Goal: Communication & Community: Answer question/provide support

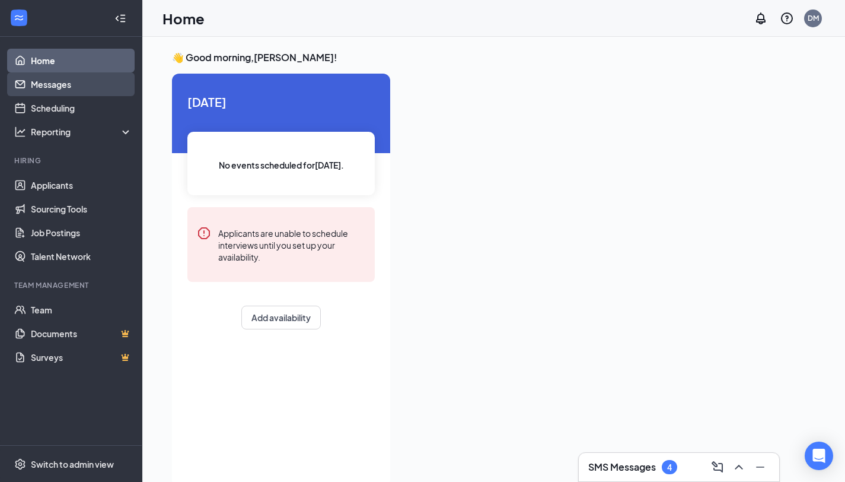
click at [63, 87] on link "Messages" at bounding box center [81, 84] width 101 height 24
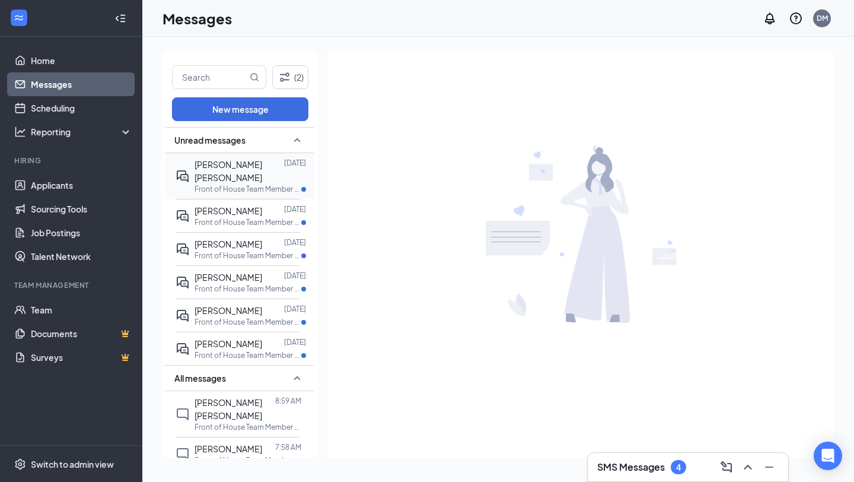
click at [204, 177] on span "[PERSON_NAME] [PERSON_NAME]" at bounding box center [229, 171] width 68 height 24
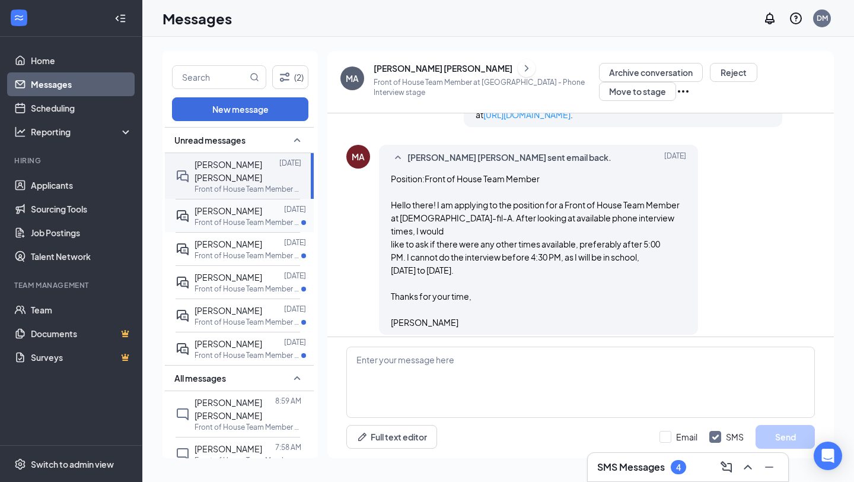
scroll to position [848, 0]
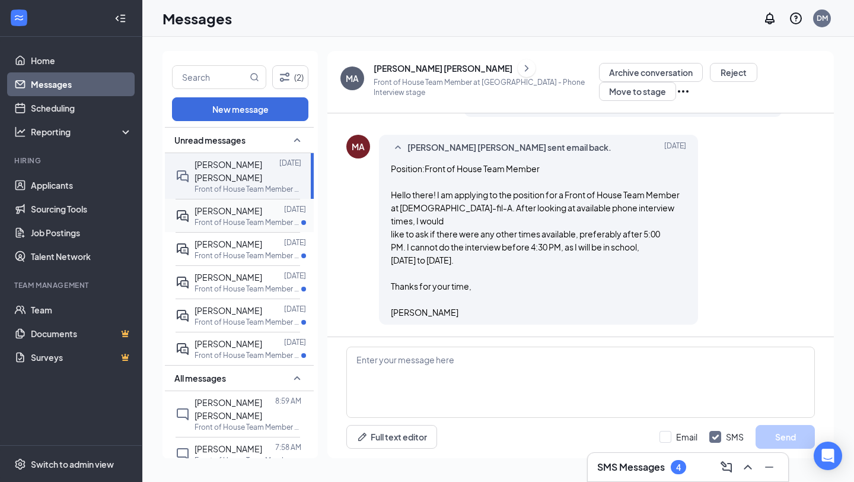
click at [242, 219] on p "Front of House Team Member at [GEOGRAPHIC_DATA]" at bounding box center [248, 222] width 107 height 10
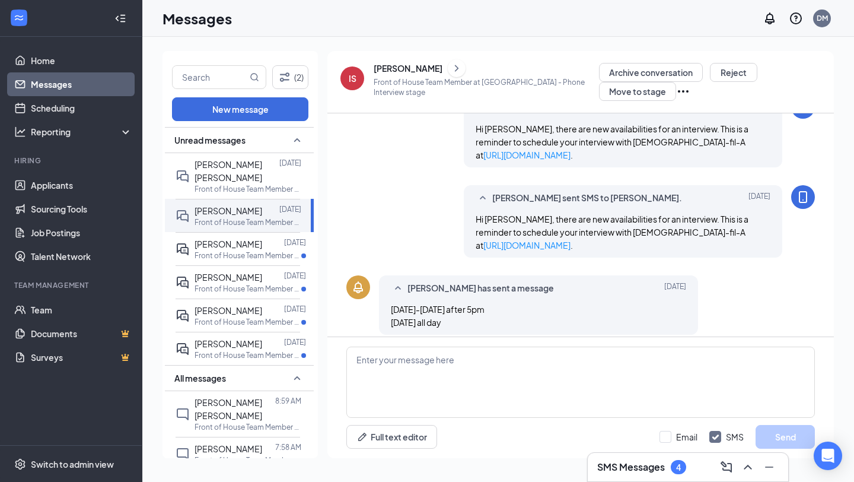
scroll to position [572, 0]
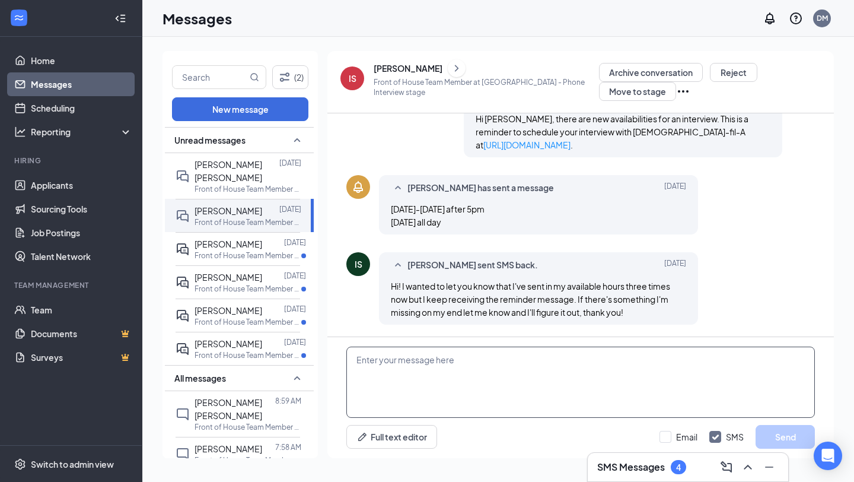
click at [503, 383] on textarea at bounding box center [580, 381] width 469 height 71
click at [588, 355] on textarea "Hello [PERSON_NAME], thank you for submitting your available hours however" at bounding box center [580, 381] width 469 height 71
click at [596, 354] on textarea "Hello [PERSON_NAME], thank you for submitting your available hours. however" at bounding box center [580, 381] width 469 height 71
click at [658, 364] on textarea "Hello [PERSON_NAME], thank you for submitting your available hours. However" at bounding box center [580, 381] width 469 height 71
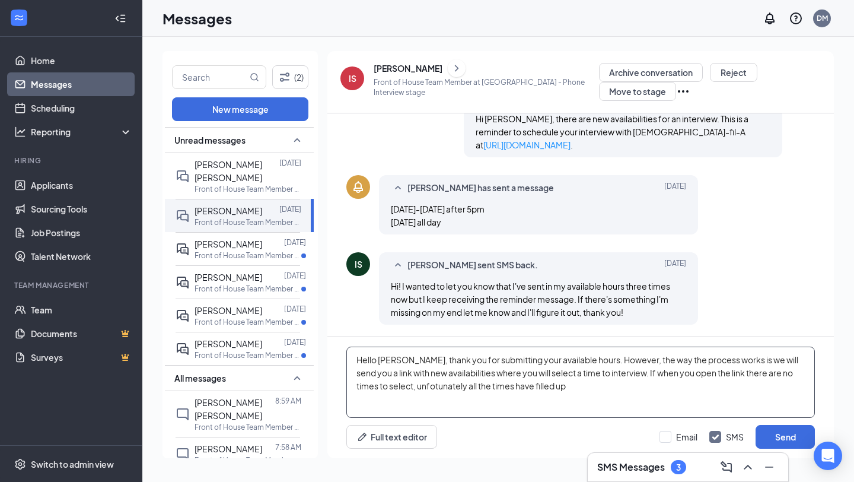
click at [412, 387] on textarea "Hello [PERSON_NAME], thank you for submitting your available hours. However, th…" at bounding box center [580, 381] width 469 height 71
click at [549, 379] on textarea "Hello [PERSON_NAME], thank you for submitting your available hours. However, th…" at bounding box center [580, 381] width 469 height 71
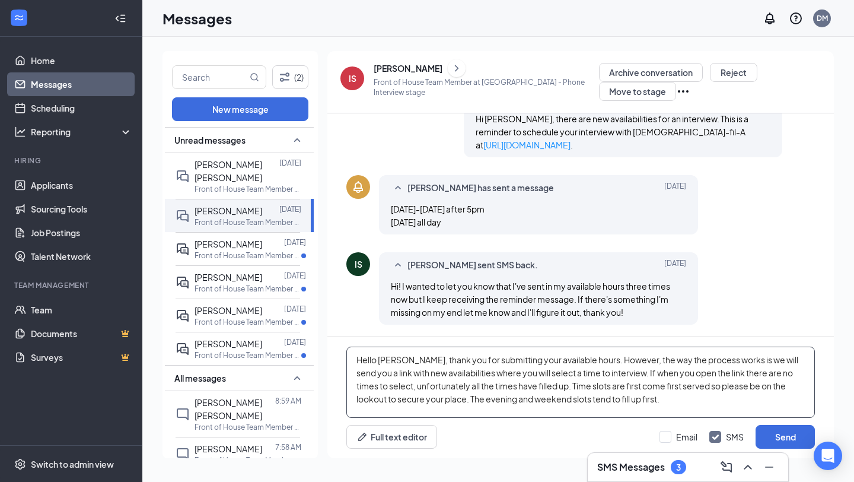
drag, startPoint x: 650, startPoint y: 395, endPoint x: 374, endPoint y: 339, distance: 281.4
click at [374, 339] on div "Hello [PERSON_NAME], thank you for submitting your available hours. However, th…" at bounding box center [580, 397] width 507 height 121
click at [638, 405] on textarea "Hello [PERSON_NAME], thank you for submitting your available hours. However, th…" at bounding box center [580, 381] width 469 height 71
type textarea "Hello [PERSON_NAME], thank you for submitting your available hours. However, th…"
click at [778, 429] on button "Send" at bounding box center [785, 437] width 59 height 24
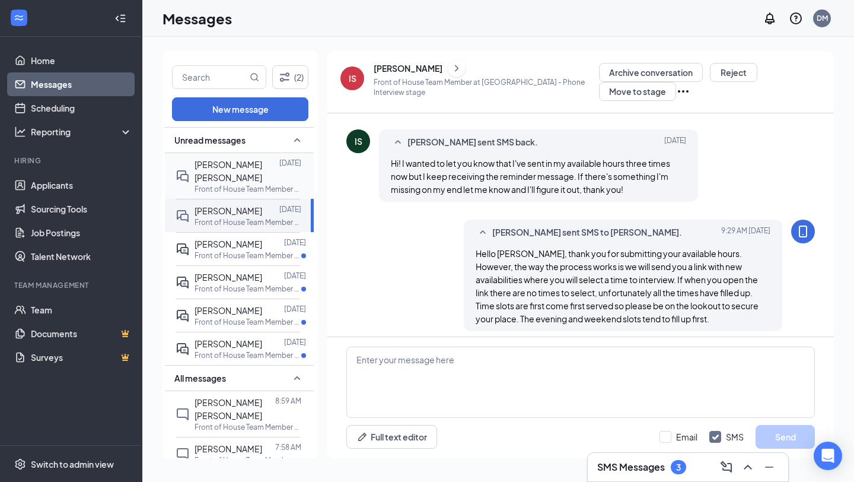
scroll to position [701, 0]
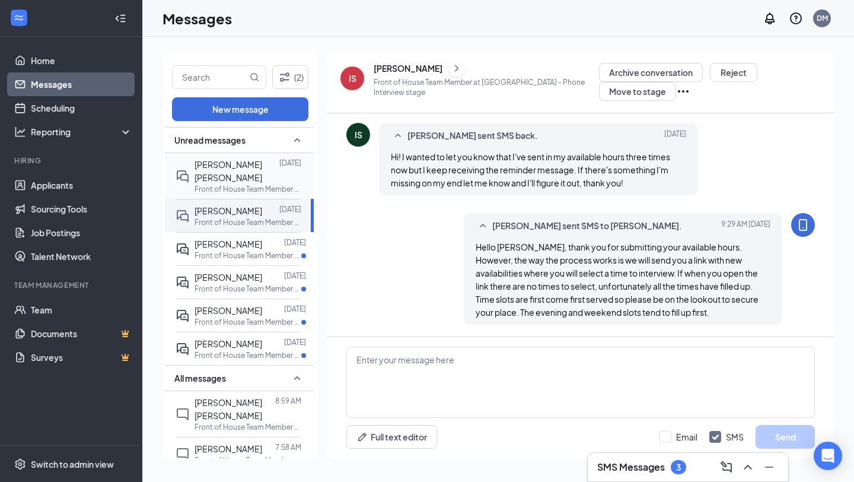
click at [270, 170] on div "[PERSON_NAME] [PERSON_NAME]" at bounding box center [237, 171] width 85 height 26
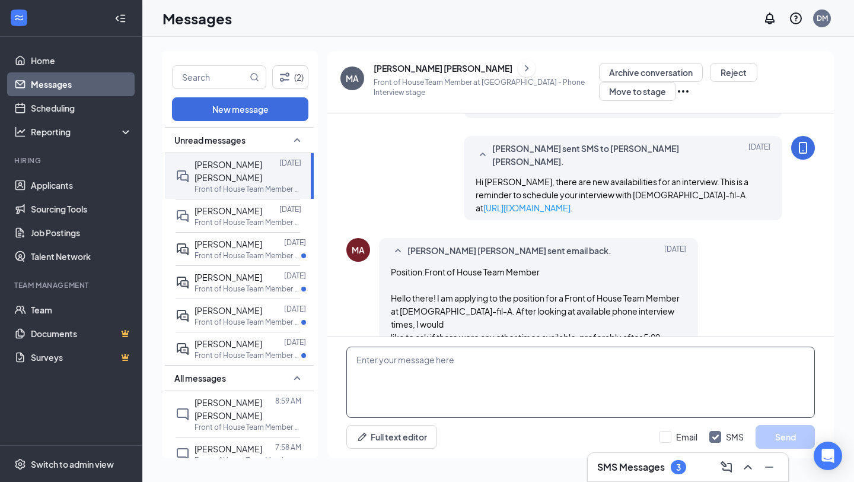
click at [424, 375] on textarea at bounding box center [580, 381] width 469 height 71
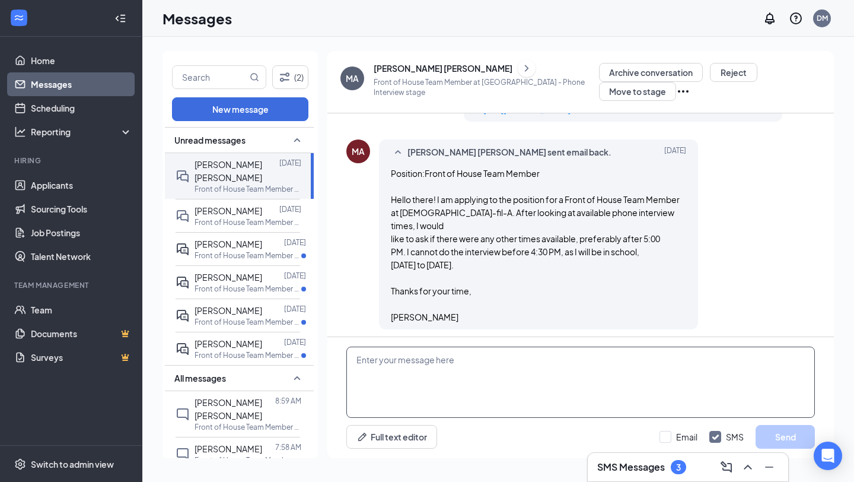
scroll to position [848, 0]
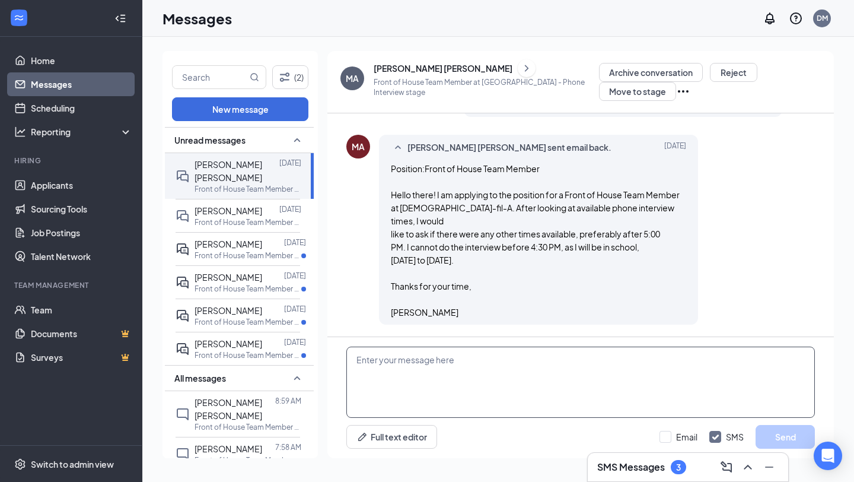
paste textarea "Hello [PERSON_NAME], thank you for submitting your available hours. However, th…"
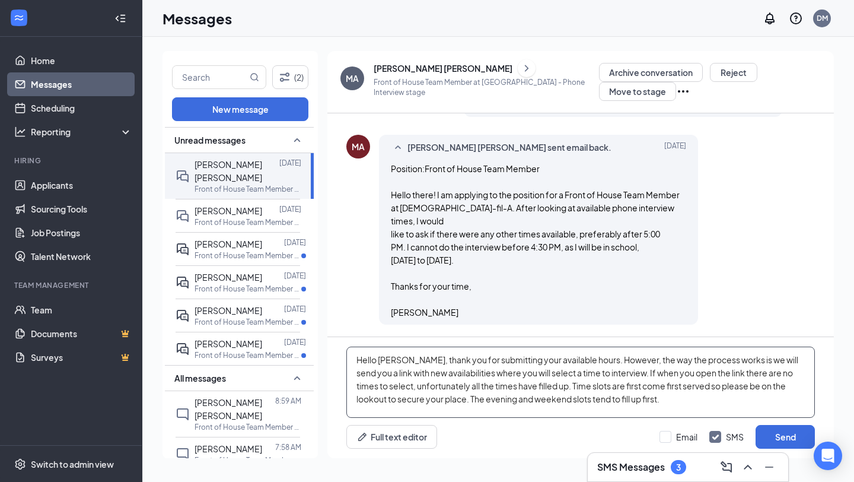
click at [383, 359] on textarea "Hello [PERSON_NAME], thank you for submitting your available hours. However, th…" at bounding box center [580, 381] width 469 height 71
drag, startPoint x: 378, startPoint y: 356, endPoint x: 408, endPoint y: 358, distance: 30.3
click at [409, 358] on textarea "Hello [PERSON_NAME], thank you for submitting your available hours. However, th…" at bounding box center [580, 381] width 469 height 71
drag, startPoint x: 740, startPoint y: 362, endPoint x: 448, endPoint y: 360, distance: 291.8
click at [448, 360] on textarea "Hello [PERSON_NAME], thank you for submitting your available hours. However, th…" at bounding box center [580, 381] width 469 height 71
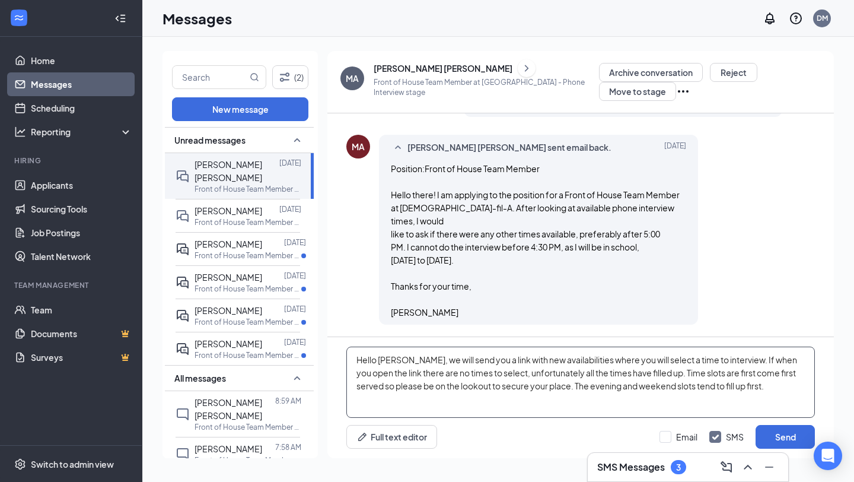
click at [556, 407] on textarea "Hello [PERSON_NAME], we will send you a link with new availabilities where you …" at bounding box center [580, 381] width 469 height 71
click at [638, 368] on textarea "Hello [PERSON_NAME], we will send you a link with new availabilities where you …" at bounding box center [580, 381] width 469 height 71
click at [588, 358] on textarea "Hello [PERSON_NAME], we will send you a link with new availabilities where you …" at bounding box center [580, 381] width 469 height 71
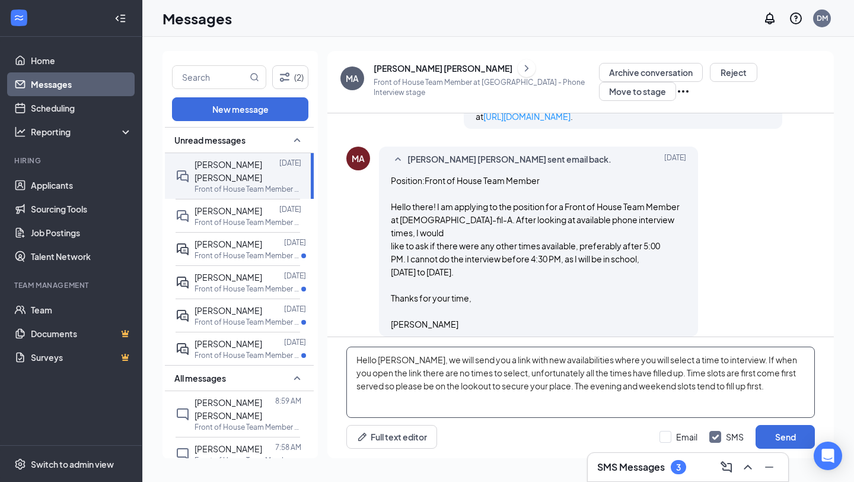
scroll to position [845, 0]
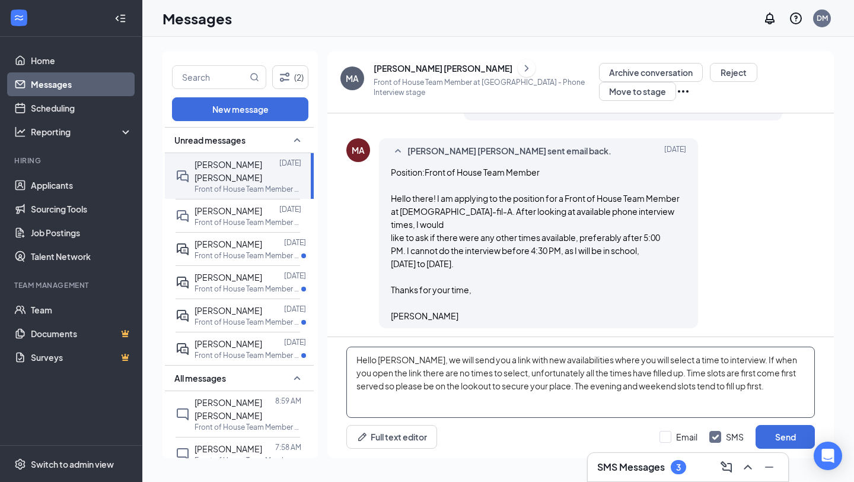
drag, startPoint x: 767, startPoint y: 386, endPoint x: 354, endPoint y: 353, distance: 414.8
click at [354, 354] on textarea "Hello [PERSON_NAME], we will send you a link with new availabilities where you …" at bounding box center [580, 381] width 469 height 71
click at [771, 409] on textarea "Hello [PERSON_NAME], we will send you a link with new availabilities where you …" at bounding box center [580, 381] width 469 height 71
type textarea "Hello [PERSON_NAME], we will send you a link with new availabilities where you …"
click at [775, 441] on button "Send" at bounding box center [785, 437] width 59 height 24
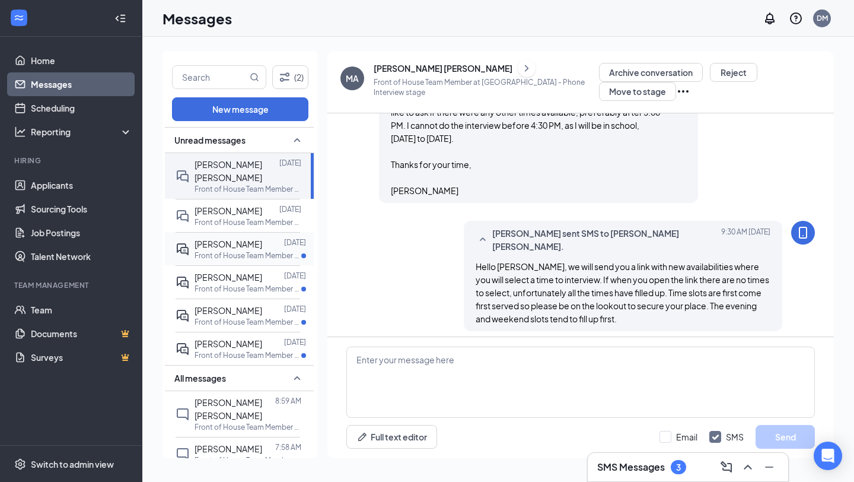
scroll to position [976, 0]
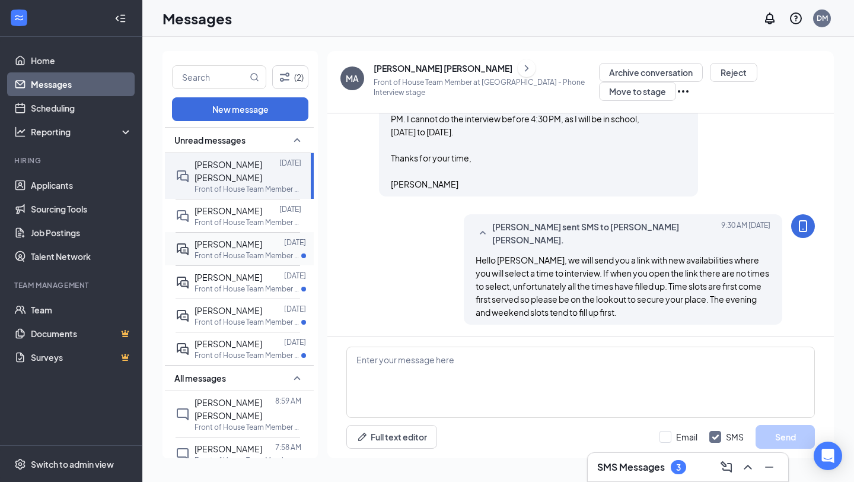
click at [251, 256] on p "Front of House Team Member at [GEOGRAPHIC_DATA]" at bounding box center [248, 255] width 107 height 10
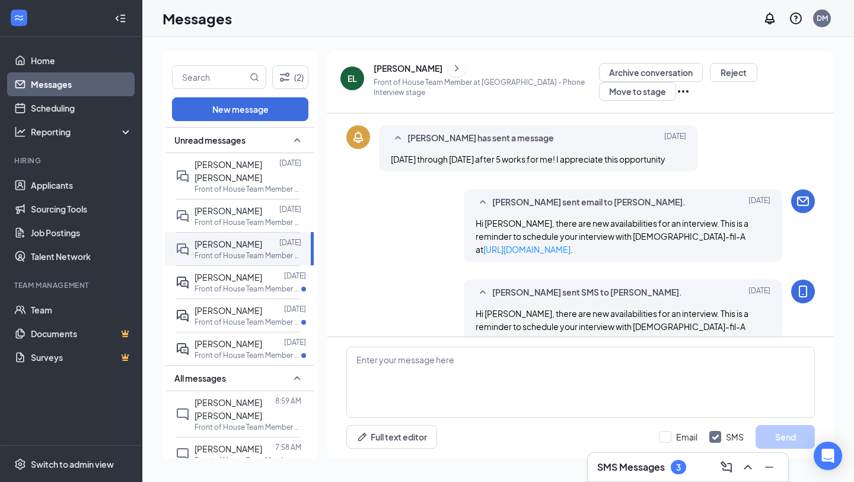
scroll to position [279, 0]
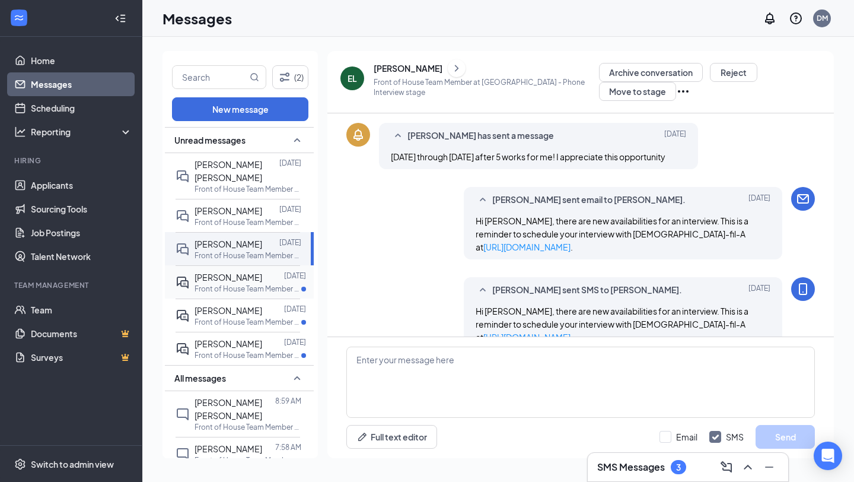
click at [224, 284] on p "Front of House Team Member at [GEOGRAPHIC_DATA]" at bounding box center [248, 289] width 107 height 10
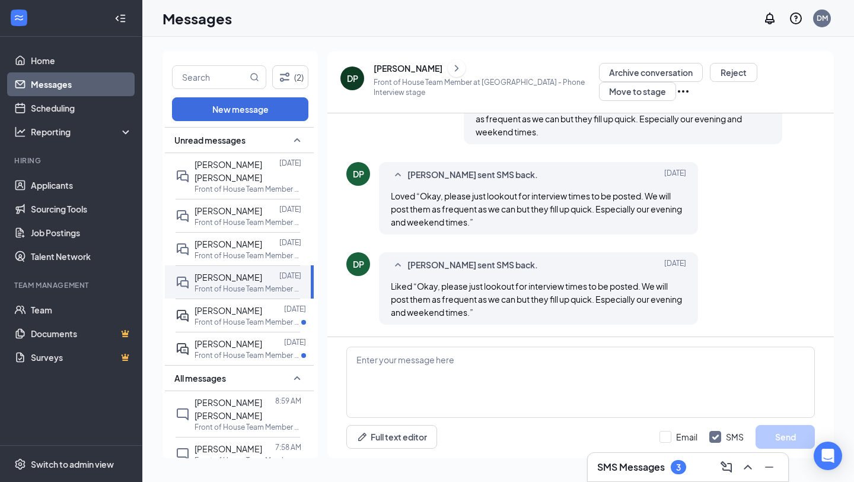
scroll to position [638, 0]
click at [262, 306] on div at bounding box center [273, 310] width 22 height 13
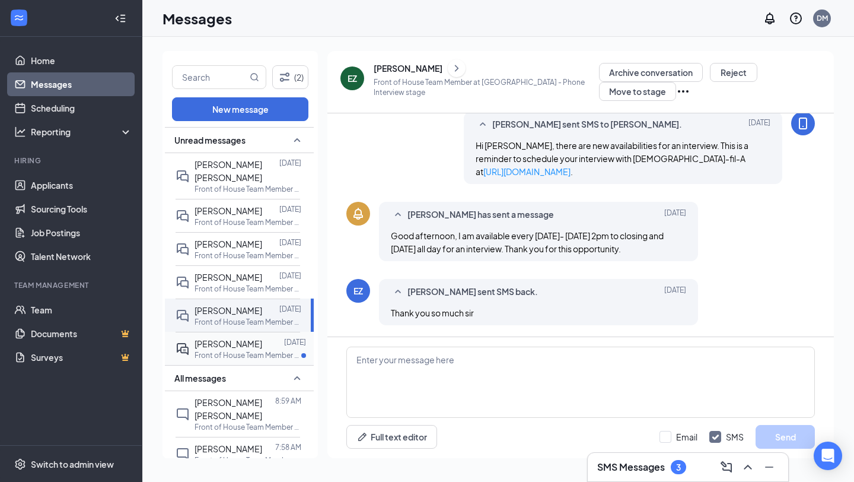
scroll to position [490, 0]
click at [445, 378] on textarea at bounding box center [580, 381] width 469 height 71
paste textarea "Hello [PERSON_NAME], we will send you a link with new availabilities where you …"
type textarea "Hello [PERSON_NAME], we will send you a link with new availabilities where you …"
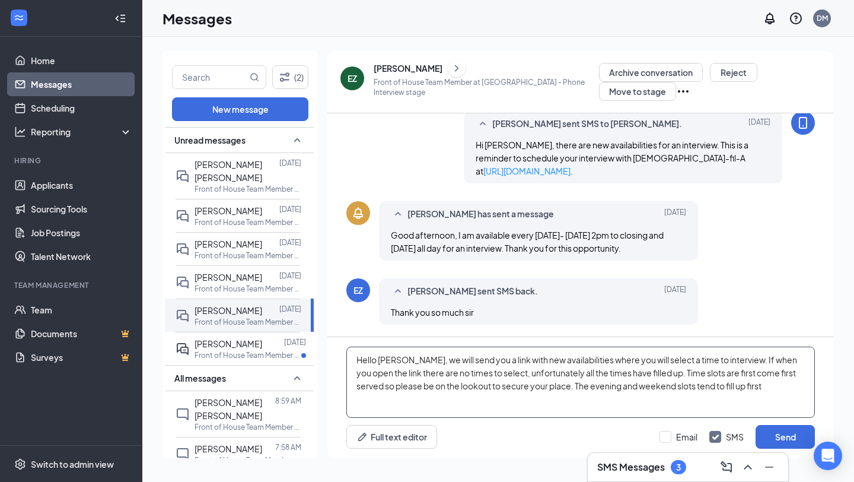
click at [397, 361] on textarea "Hello [PERSON_NAME], we will send you a link with new availabilities where you …" at bounding box center [580, 381] width 469 height 71
drag, startPoint x: 785, startPoint y: 383, endPoint x: 407, endPoint y: 310, distance: 384.3
click at [407, 310] on div "Load earlier interactions (about 9 more) EZ [PERSON_NAME] sent SMS back. [DATE]…" at bounding box center [580, 285] width 507 height 345
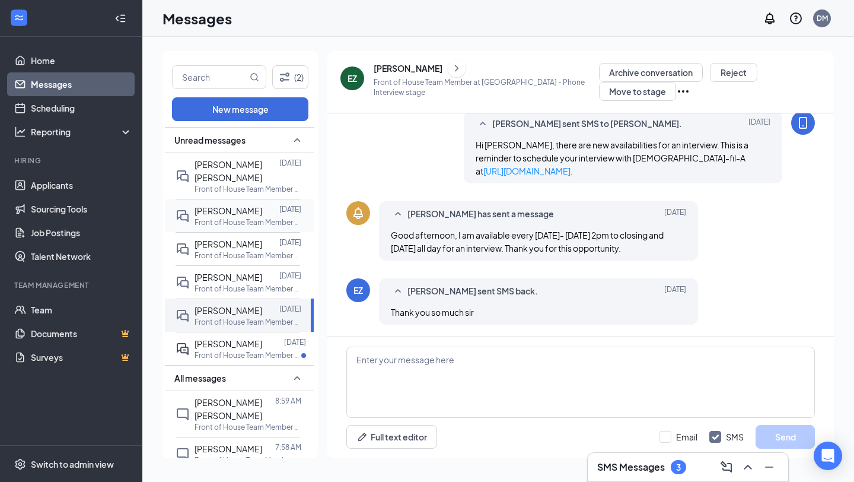
click at [244, 208] on span "[PERSON_NAME]" at bounding box center [229, 210] width 68 height 11
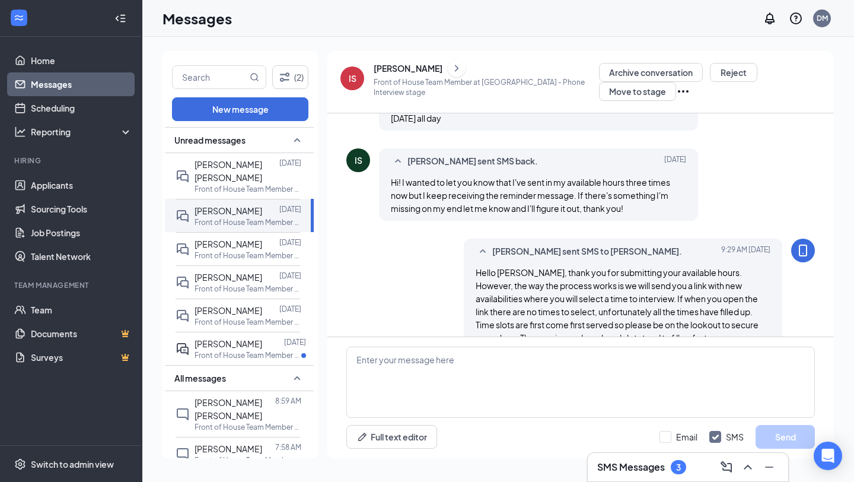
scroll to position [657, 0]
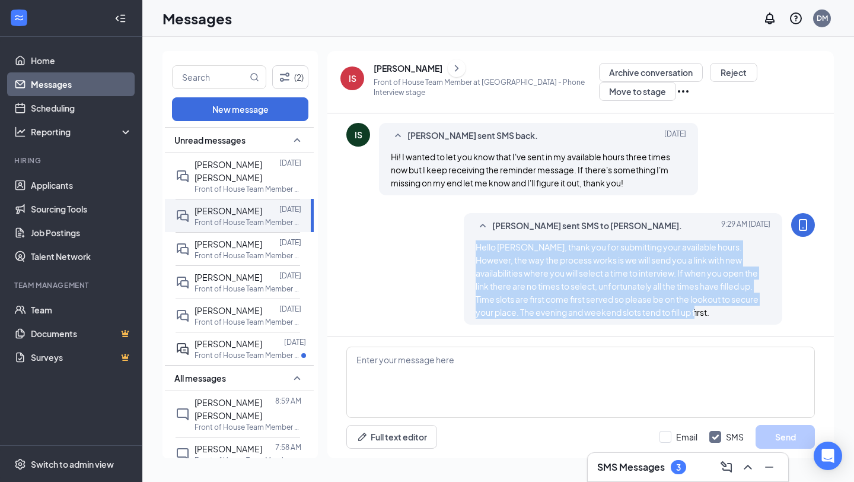
drag, startPoint x: 472, startPoint y: 239, endPoint x: 689, endPoint y: 321, distance: 232.0
click at [689, 321] on div "[PERSON_NAME] sent SMS to [PERSON_NAME]. [DATE] 9:29 AM Hello [PERSON_NAME], th…" at bounding box center [623, 269] width 319 height 112
copy span "Hello [PERSON_NAME], thank you for submitting your available hours. However, th…"
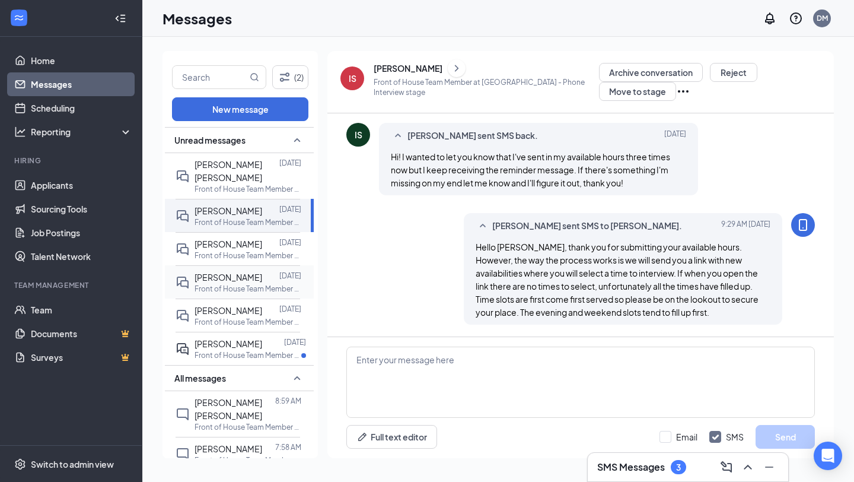
click at [244, 284] on p "Front of House Team Member at [GEOGRAPHIC_DATA]" at bounding box center [248, 289] width 107 height 10
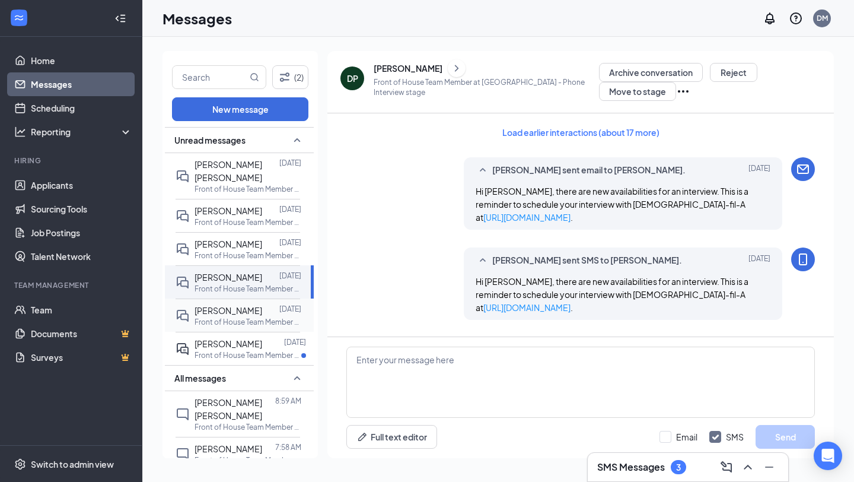
scroll to position [54, 0]
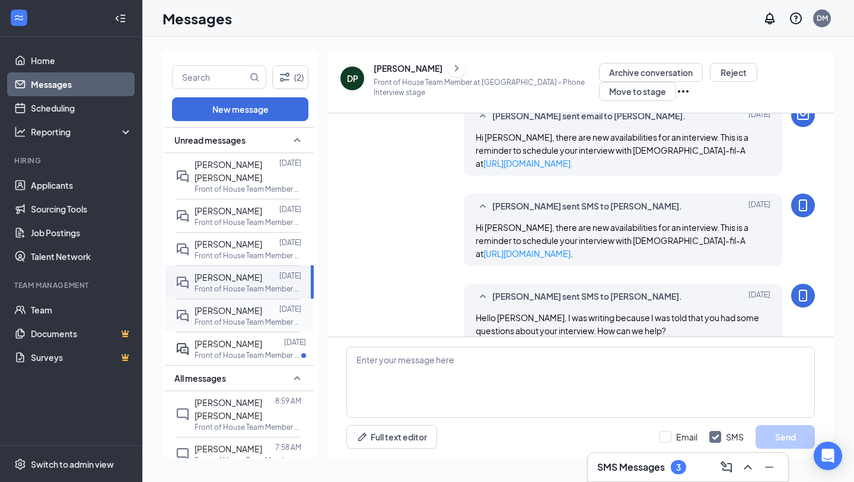
click at [243, 317] on p "Front of House Team Member at [GEOGRAPHIC_DATA]" at bounding box center [248, 322] width 107 height 10
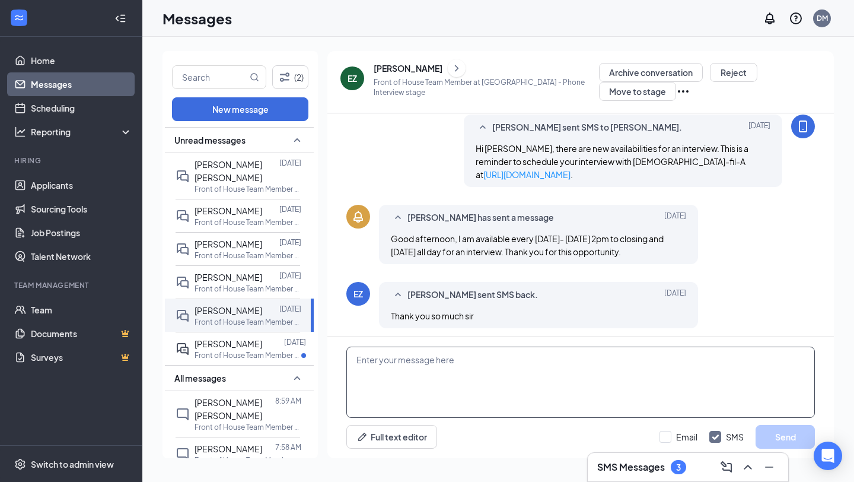
click at [430, 373] on textarea at bounding box center [580, 381] width 469 height 71
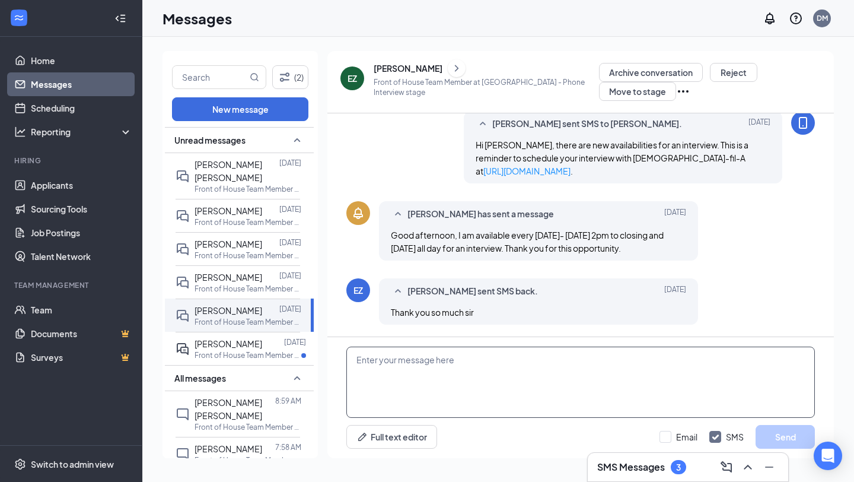
paste textarea "Hello [PERSON_NAME], thank you for submitting your available hours. However, th…"
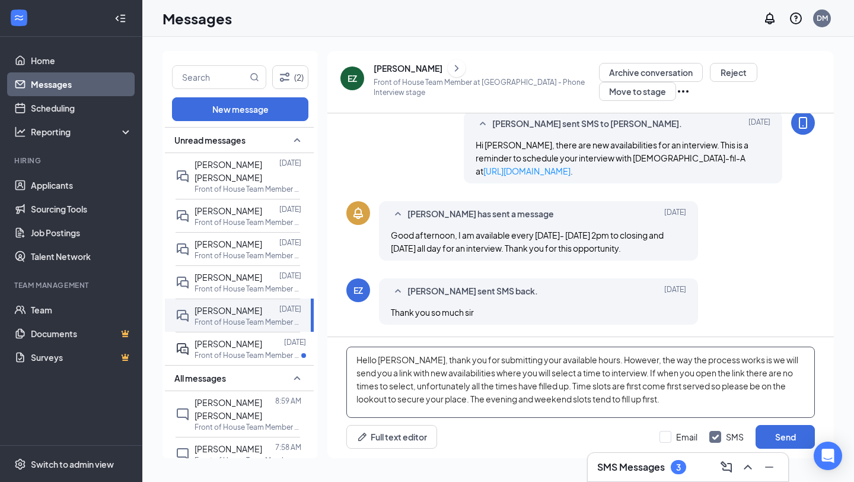
click at [386, 359] on textarea "Hello [PERSON_NAME], thank you for submitting your available hours. However, th…" at bounding box center [580, 381] width 469 height 71
click at [651, 400] on textarea "Hello [PERSON_NAME], thank you for submitting your available hours. However, th…" at bounding box center [580, 381] width 469 height 71
type textarea "Hello [PERSON_NAME], thank you for submitting your available hours. However, th…"
click at [785, 439] on button "Send" at bounding box center [785, 437] width 59 height 24
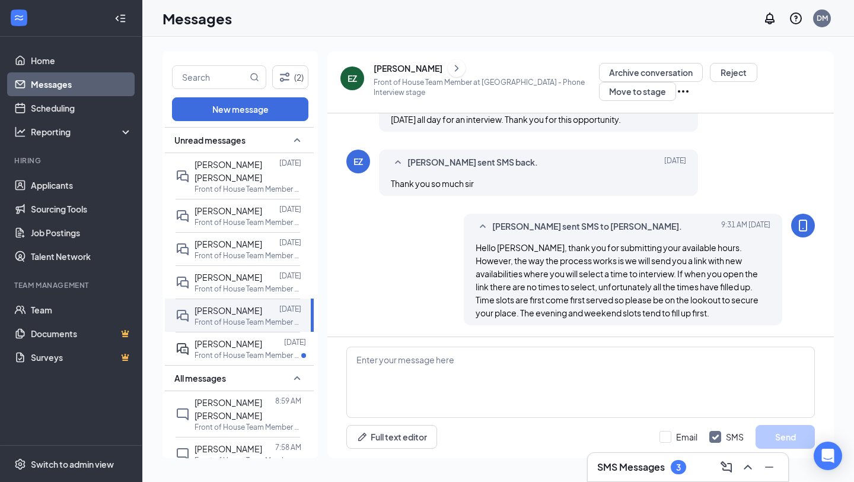
scroll to position [619, 0]
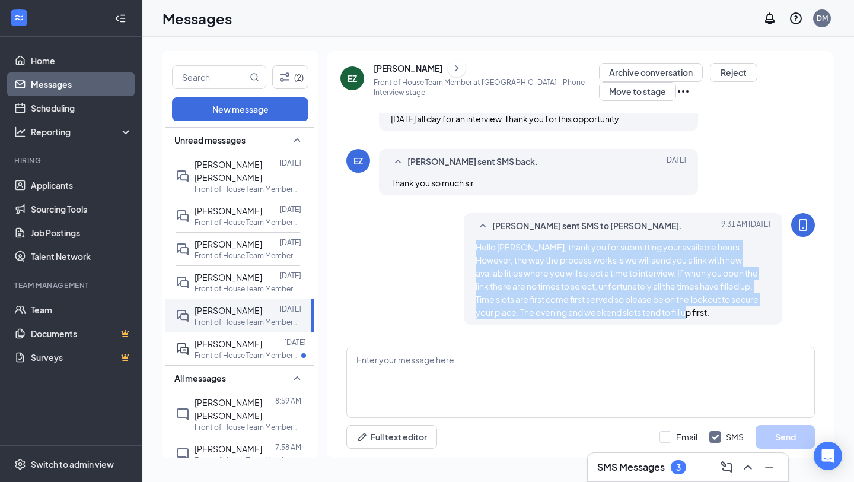
drag, startPoint x: 682, startPoint y: 310, endPoint x: 422, endPoint y: 243, distance: 269.0
click at [422, 243] on div "[PERSON_NAME] sent SMS to [PERSON_NAME]. [DATE] 9:31 AM Hello [PERSON_NAME], th…" at bounding box center [580, 271] width 469 height 117
copy span "Hello [PERSON_NAME], thank you for submitting your available hours. However, th…"
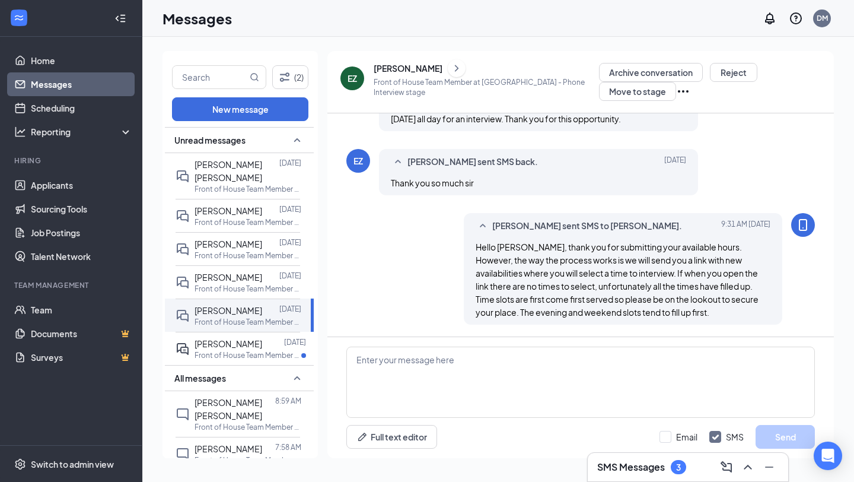
click at [262, 348] on div at bounding box center [273, 343] width 22 height 13
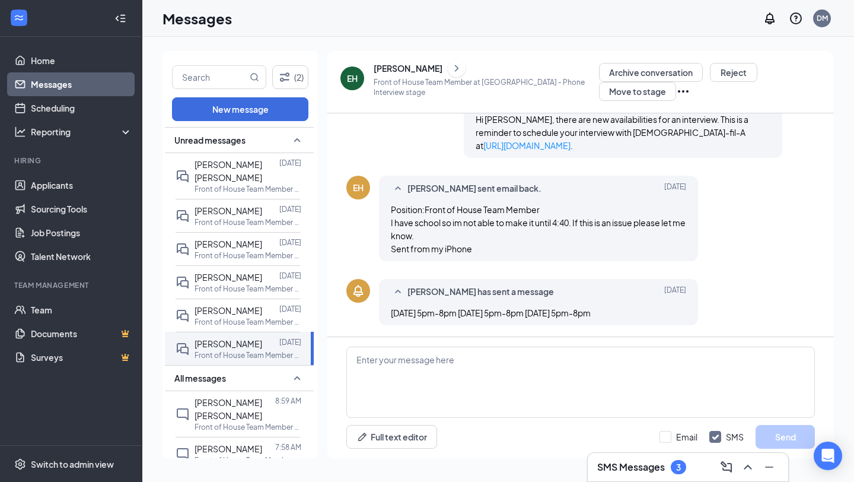
scroll to position [503, 0]
click at [402, 375] on textarea at bounding box center [580, 381] width 469 height 71
paste textarea "Hello [PERSON_NAME], thank you for submitting your available hours. However, th…"
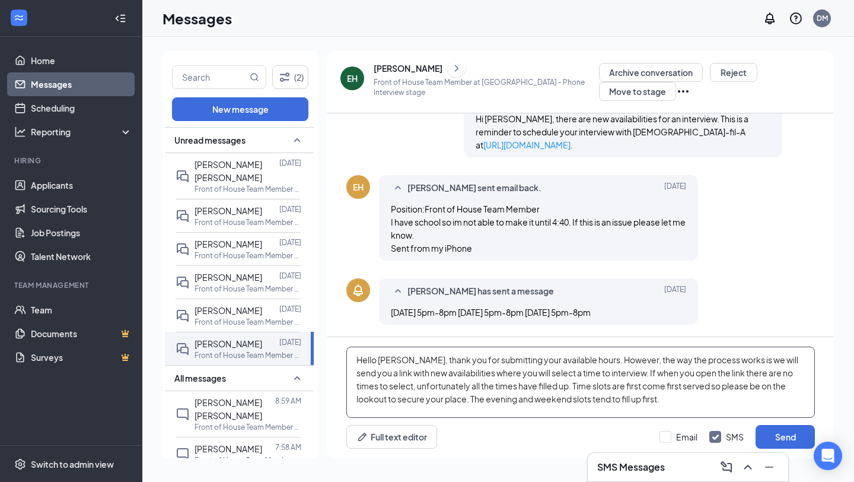
click at [391, 359] on textarea "Hello [PERSON_NAME], thank you for submitting your available hours. However, th…" at bounding box center [580, 381] width 469 height 71
type textarea "Hello [PERSON_NAME], thank you for submitting your available hours. However, th…"
click at [788, 439] on button "Send" at bounding box center [785, 437] width 59 height 24
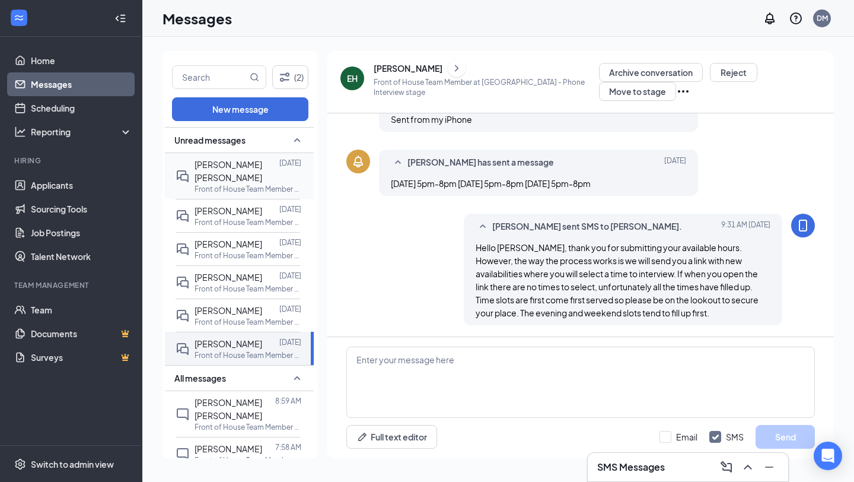
scroll to position [632, 0]
click at [257, 256] on p "Front of House Team Member at [GEOGRAPHIC_DATA]" at bounding box center [248, 255] width 107 height 10
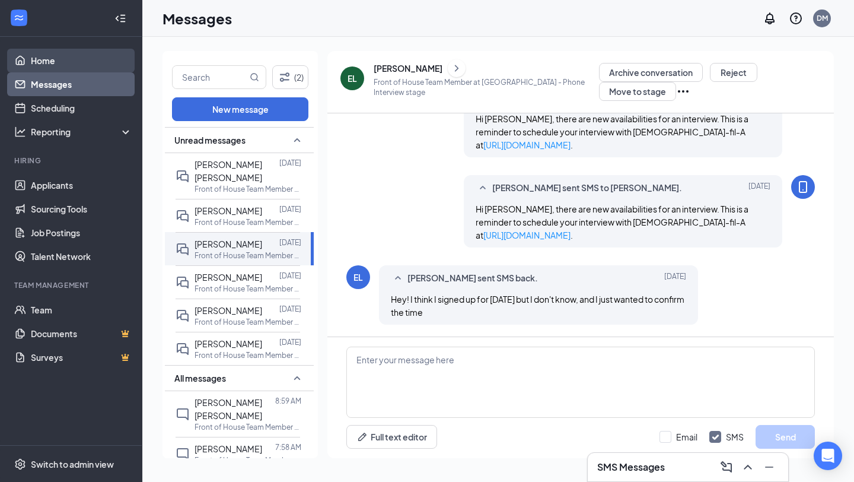
scroll to position [394, 0]
click at [124, 63] on link "Home" at bounding box center [81, 61] width 101 height 24
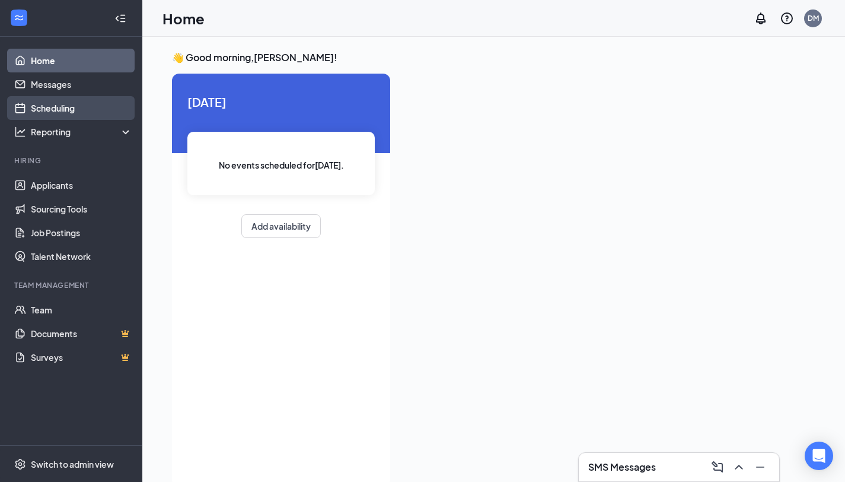
click at [105, 115] on link "Scheduling" at bounding box center [81, 108] width 101 height 24
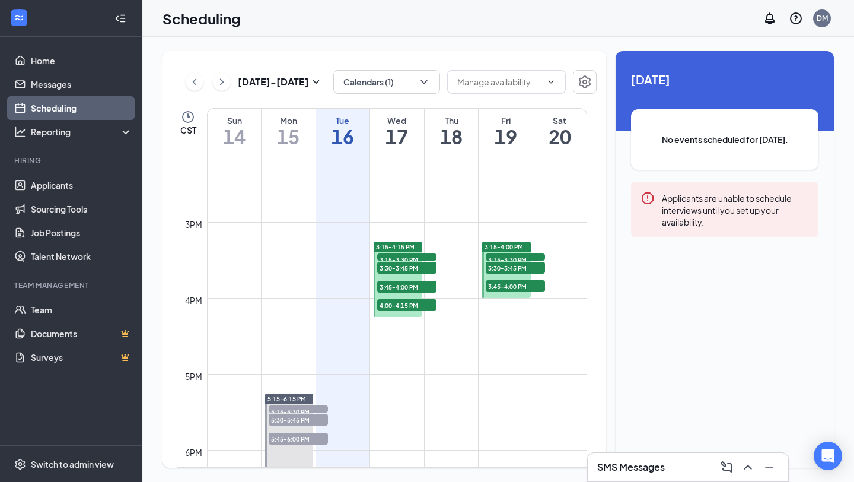
scroll to position [1126, 0]
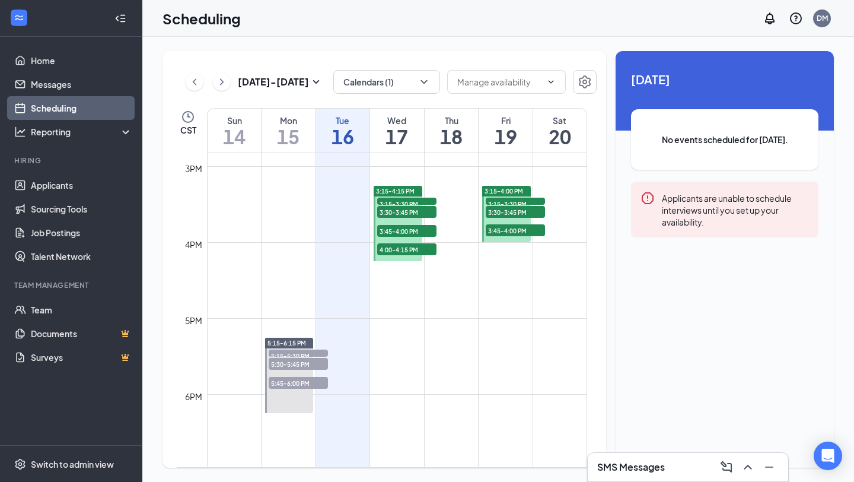
click at [416, 200] on span "3:15-3:30 PM" at bounding box center [406, 204] width 59 height 12
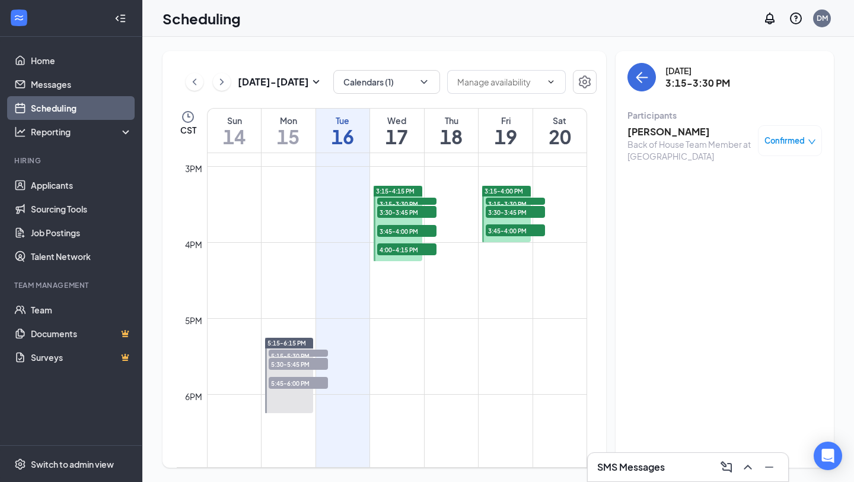
click at [418, 206] on span "3:30-3:45 PM" at bounding box center [406, 212] width 59 height 12
click at [418, 231] on span "3:45-4:00 PM" at bounding box center [406, 231] width 59 height 12
click at [416, 247] on span "4:00-4:15 PM" at bounding box center [406, 249] width 59 height 12
click at [422, 218] on div "3:30-3:45 PM 1" at bounding box center [407, 212] width 62 height 14
click at [421, 210] on span "3:30-3:45 PM" at bounding box center [406, 212] width 59 height 12
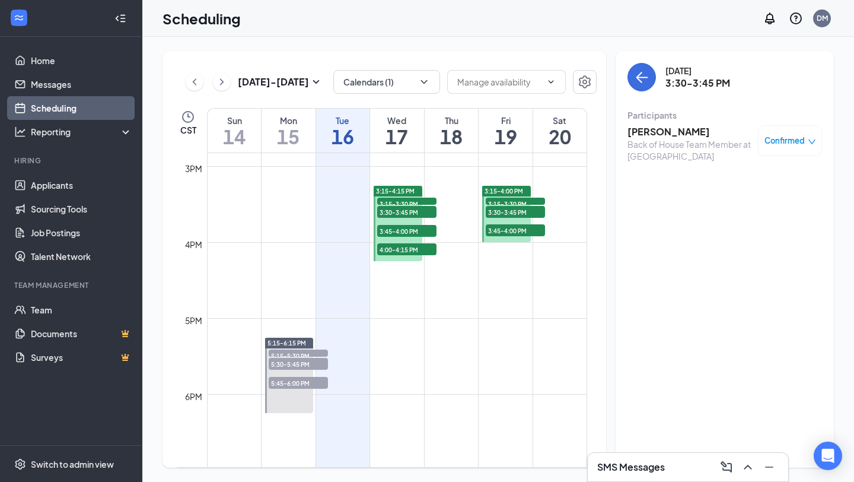
click at [421, 198] on span "3:15-3:30 PM" at bounding box center [406, 204] width 59 height 12
click at [63, 93] on link "Messages" at bounding box center [81, 84] width 101 height 24
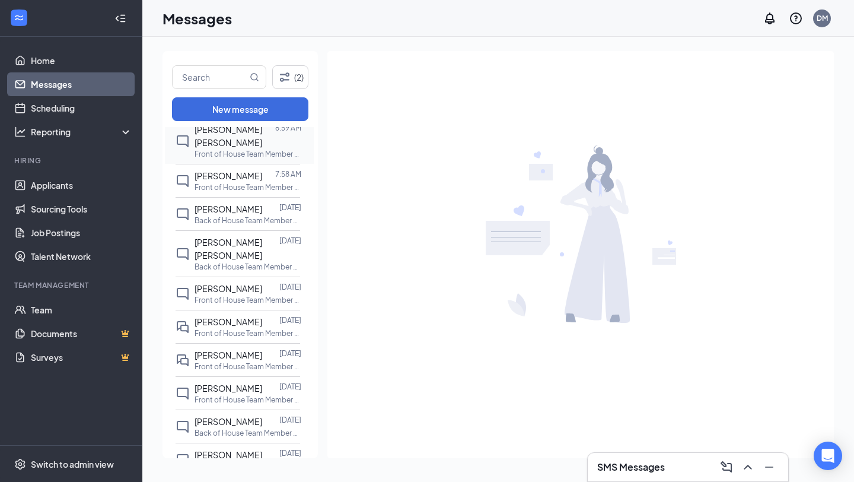
scroll to position [182, 0]
click at [262, 327] on div at bounding box center [270, 320] width 17 height 13
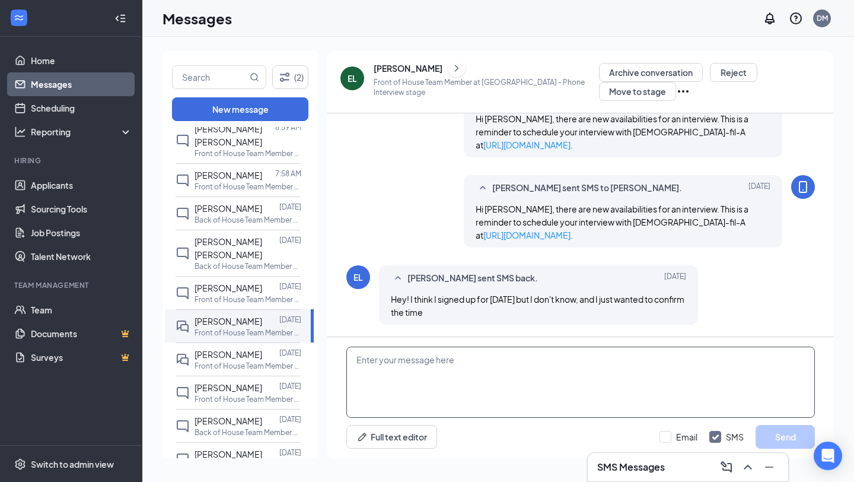
scroll to position [394, 0]
click at [448, 384] on textarea at bounding box center [580, 381] width 469 height 71
type textarea "{"
drag, startPoint x: 429, startPoint y: 358, endPoint x: 386, endPoint y: 358, distance: 43.3
click at [386, 358] on textarea "Please confirm that your interview was scheduled" at bounding box center [580, 381] width 469 height 71
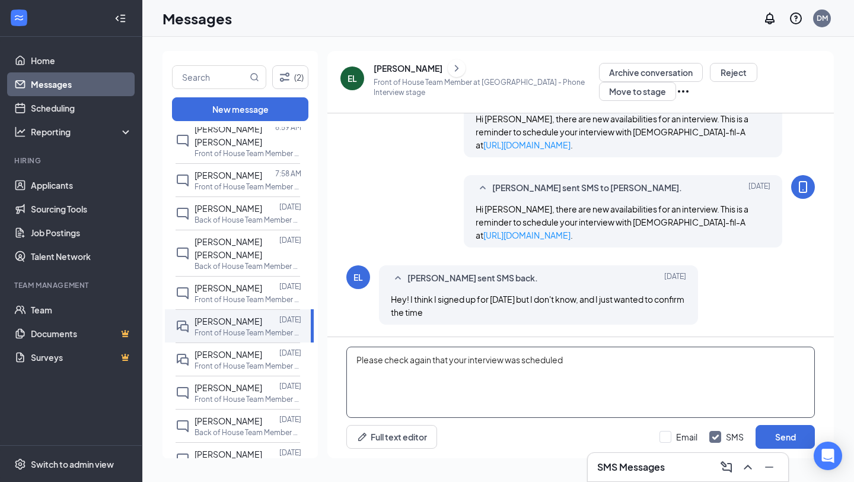
click at [568, 363] on textarea "Please check again that your interview was scheduled" at bounding box center [580, 381] width 469 height 71
click at [760, 361] on textarea "Please check again that your interview was scheduled. On our end we dont have a…" at bounding box center [580, 381] width 469 height 71
click at [741, 381] on textarea "Please check again that your interview was scheduled. On our end we dont have a…" at bounding box center [580, 381] width 469 height 71
drag, startPoint x: 351, startPoint y: 356, endPoint x: 807, endPoint y: 378, distance: 457.2
click at [812, 378] on textarea "Please check again that your interview was scheduled. On our end we dont have a…" at bounding box center [580, 381] width 469 height 71
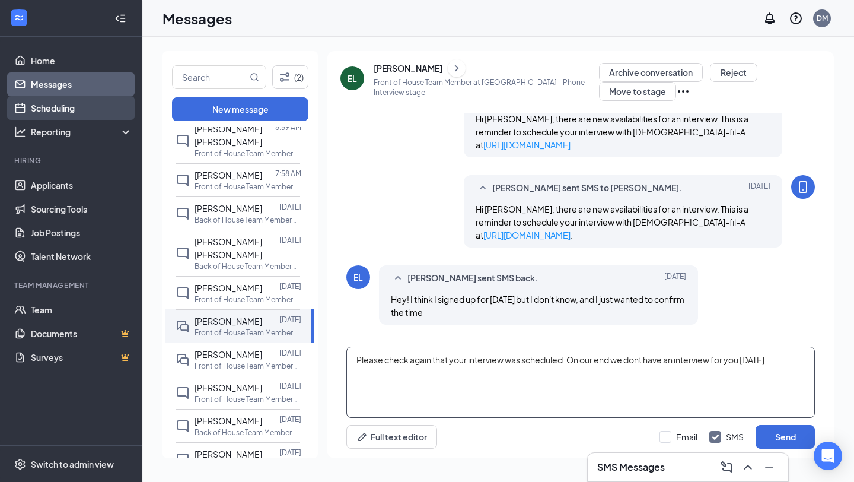
type textarea "Please check again that your interview was scheduled. On our end we dont have a…"
click at [87, 99] on link "Scheduling" at bounding box center [81, 108] width 101 height 24
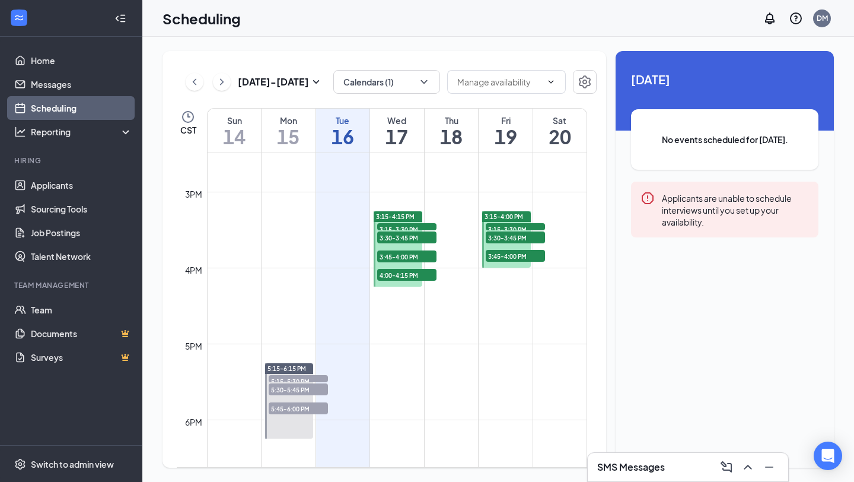
scroll to position [1104, 0]
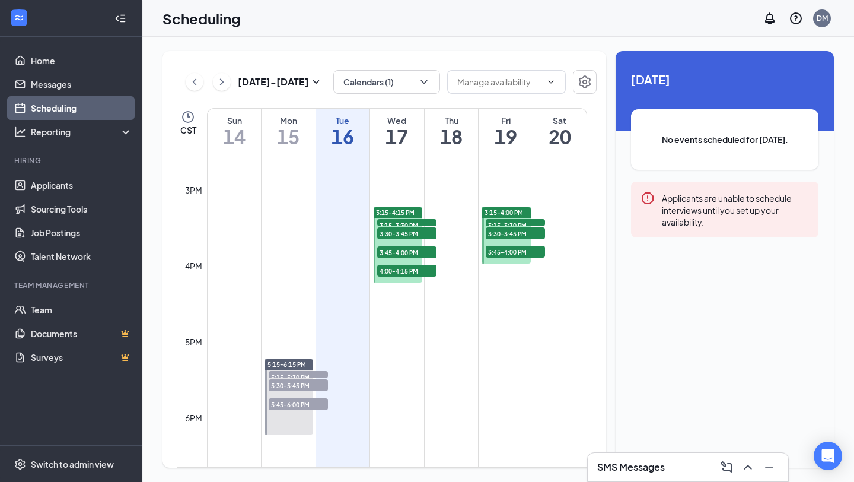
click at [415, 224] on span "3:15-3:30 PM" at bounding box center [406, 225] width 59 height 12
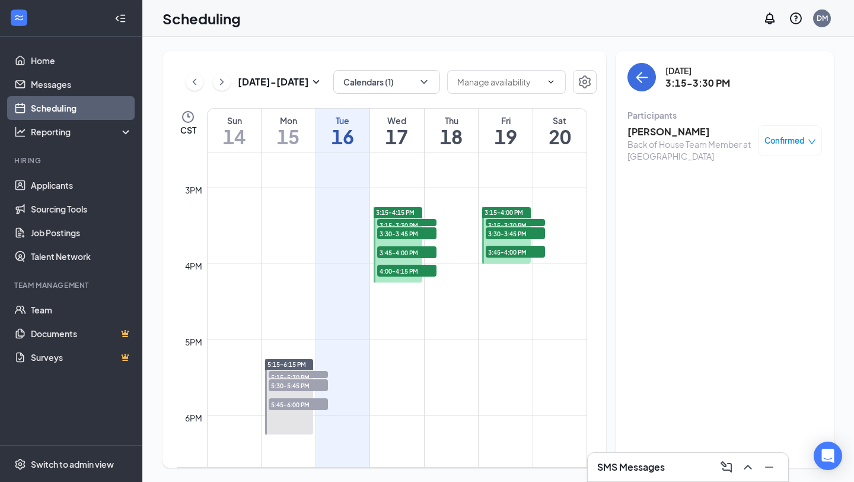
click at [416, 231] on span "3:30-3:45 PM" at bounding box center [406, 233] width 59 height 12
click at [418, 245] on div "3:45-4:00 PM 1" at bounding box center [407, 252] width 62 height 14
click at [418, 262] on div at bounding box center [398, 244] width 48 height 75
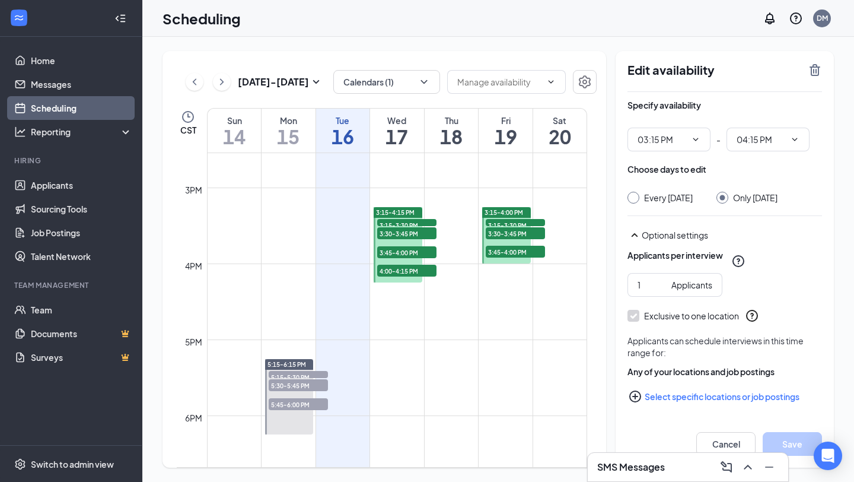
click at [418, 273] on span "4:00-4:15 PM" at bounding box center [406, 271] width 59 height 12
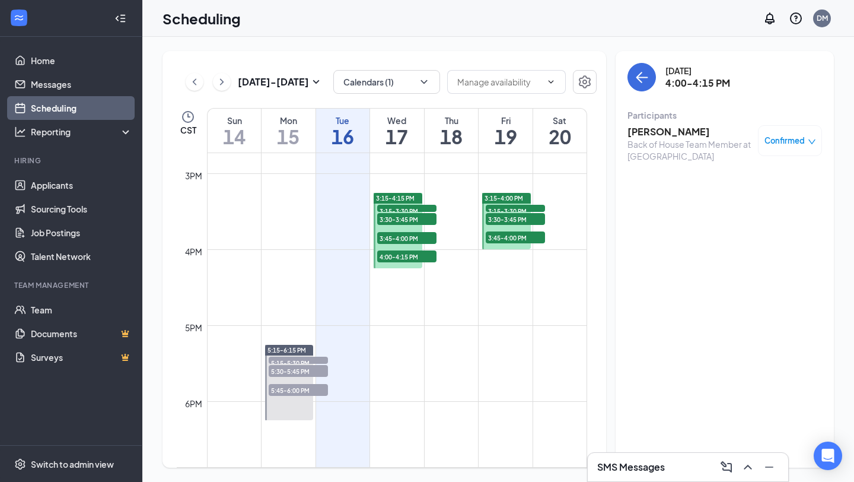
scroll to position [1120, 0]
click at [508, 208] on span "3:15-3:30 PM" at bounding box center [515, 209] width 59 height 12
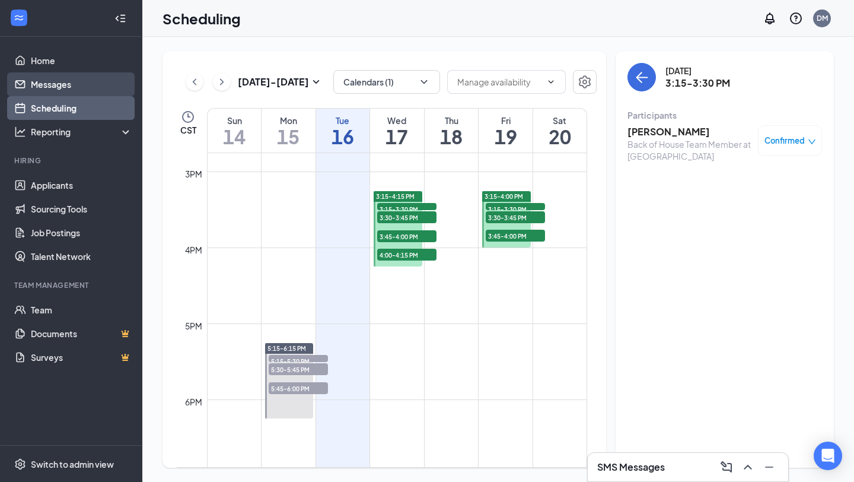
click at [83, 88] on link "Messages" at bounding box center [81, 84] width 101 height 24
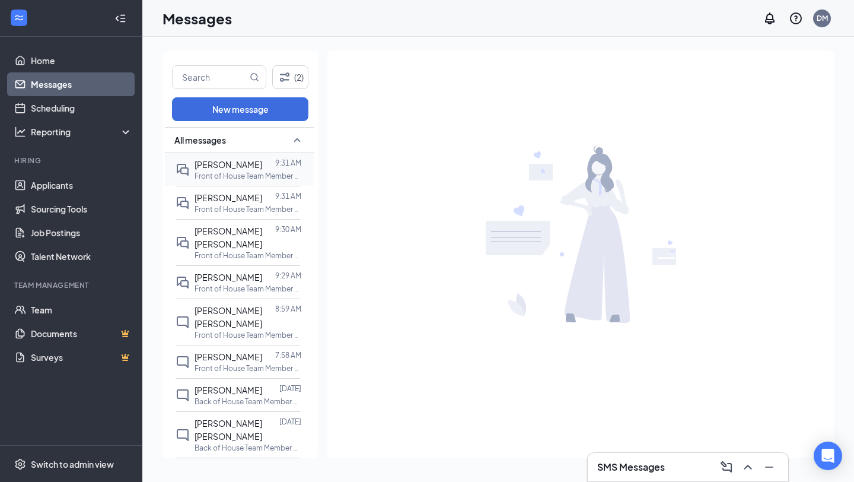
click at [241, 180] on div "[PERSON_NAME] 9:31 AM Front of House Team Member at [GEOGRAPHIC_DATA]" at bounding box center [238, 169] width 125 height 33
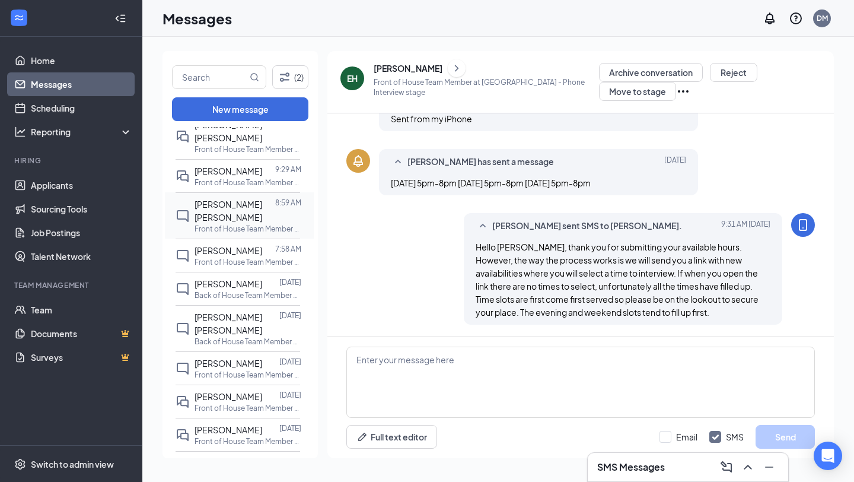
scroll to position [107, 0]
click at [262, 402] on div at bounding box center [270, 395] width 17 height 13
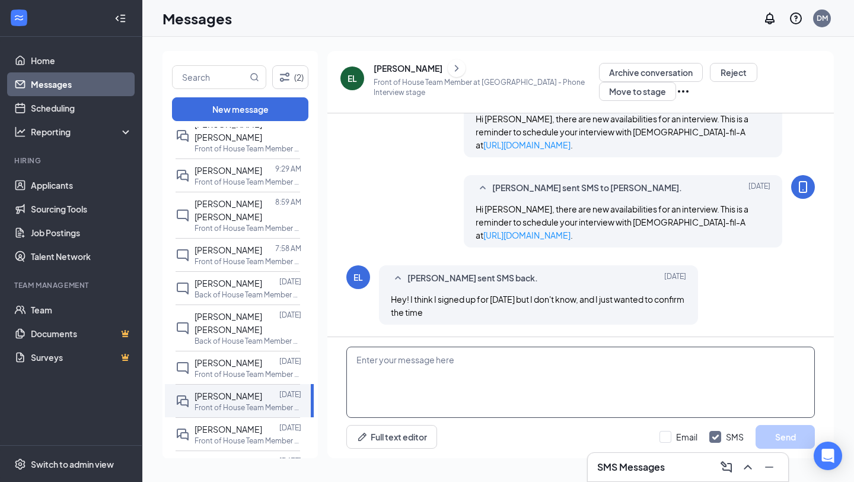
click at [466, 368] on textarea at bounding box center [580, 381] width 469 height 71
paste textarea "Please check again that your interview was scheduled. On our end we dont have a…"
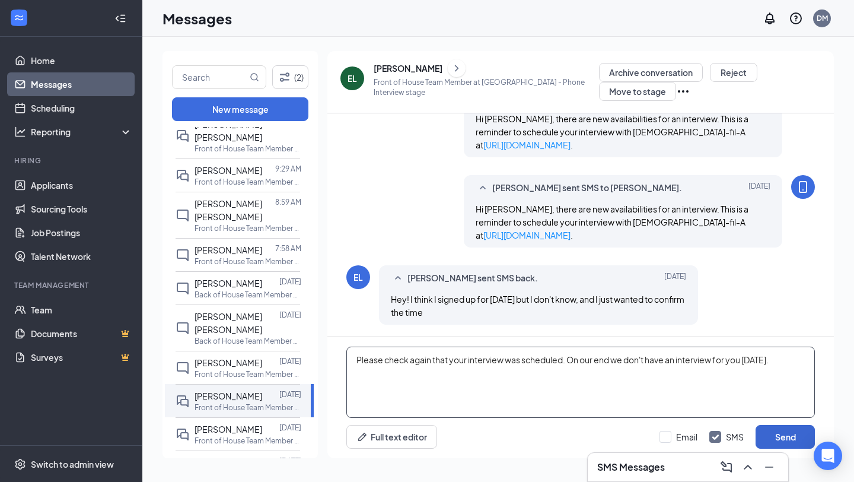
type textarea "Please check again that your interview was scheduled. On our end we don't have …"
click at [787, 434] on button "Send" at bounding box center [785, 437] width 59 height 24
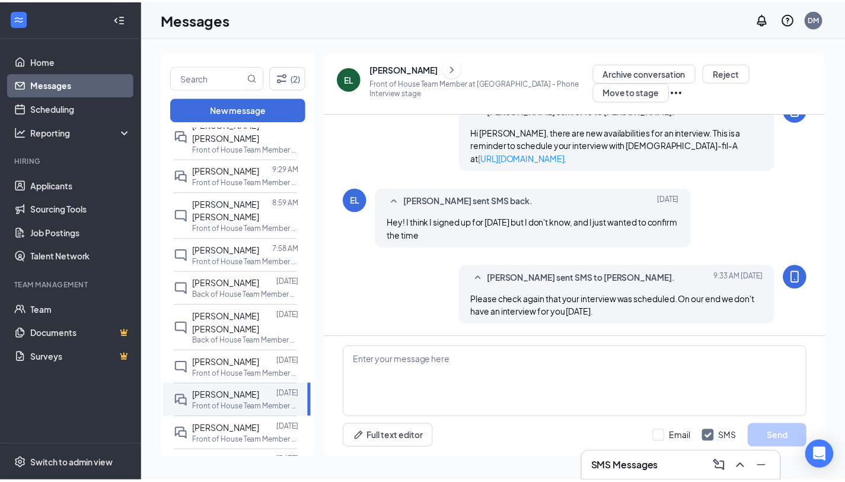
scroll to position [471, 0]
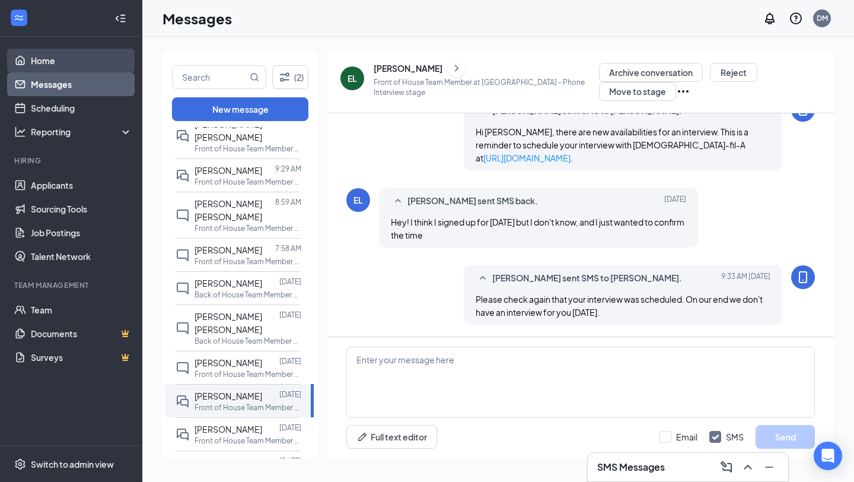
click at [58, 68] on link "Home" at bounding box center [81, 61] width 101 height 24
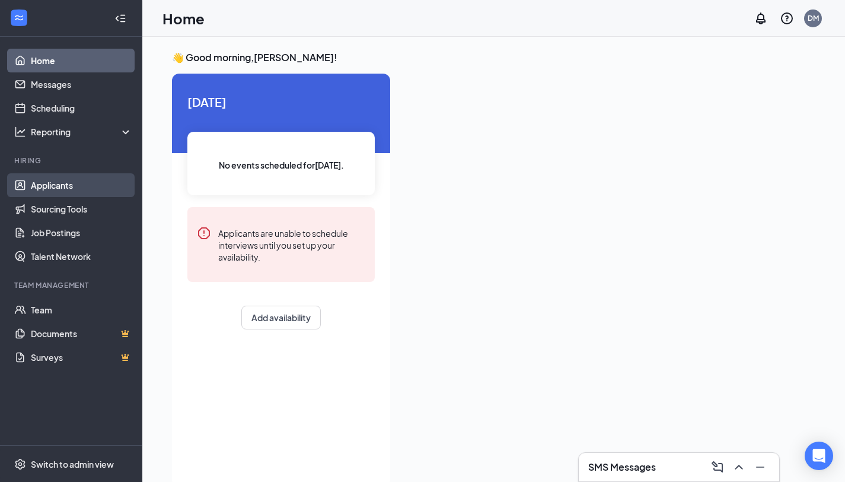
click at [78, 180] on link "Applicants" at bounding box center [81, 185] width 101 height 24
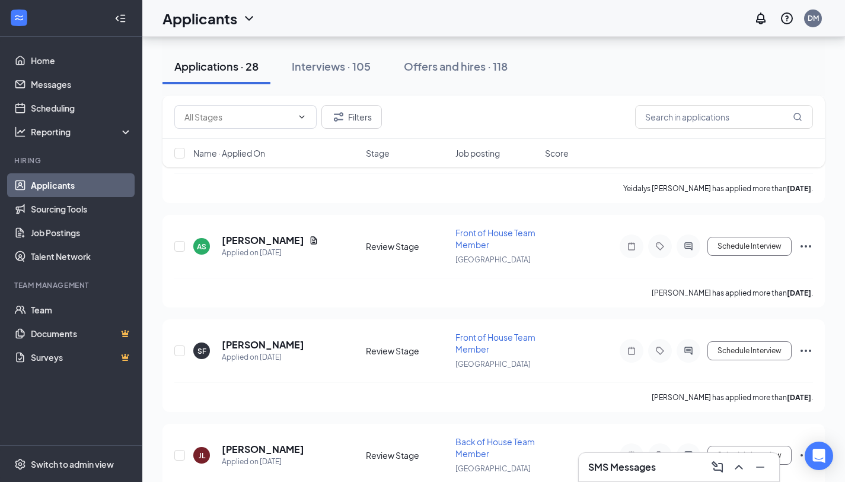
scroll to position [1647, 0]
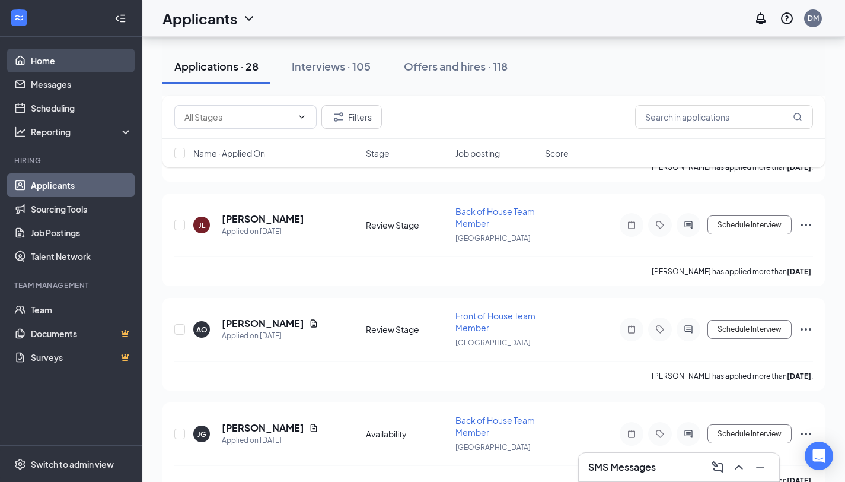
click at [56, 64] on link "Home" at bounding box center [81, 61] width 101 height 24
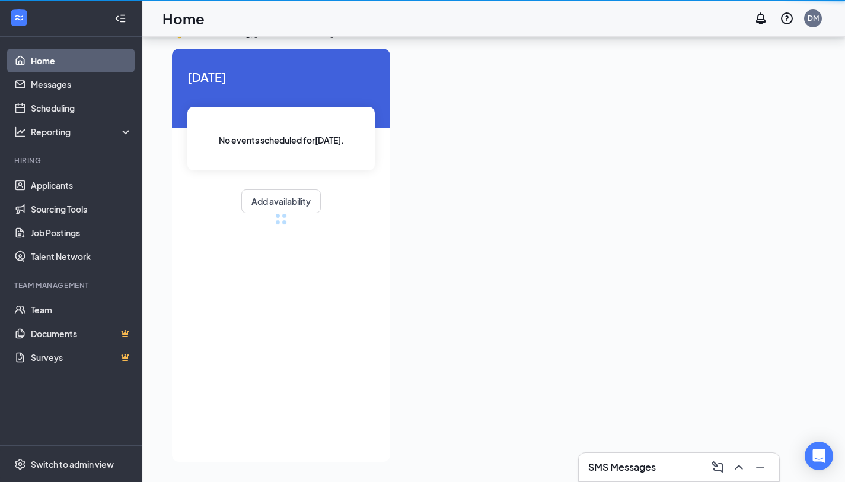
scroll to position [25, 0]
